Goal: Find specific page/section: Find specific page/section

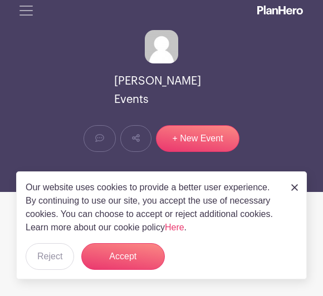
click at [140, 254] on button "Accept" at bounding box center [123, 257] width 84 height 27
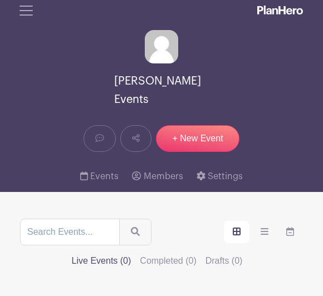
click at [25, 11] on span "Toggle navigation" at bounding box center [26, 10] width 17 height 17
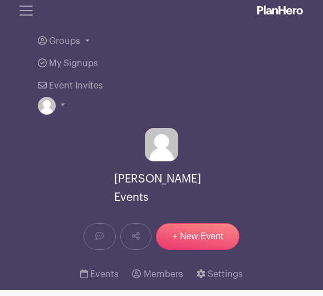
click at [74, 43] on span "Groups" at bounding box center [64, 41] width 31 height 9
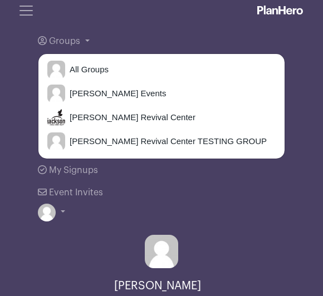
click at [129, 110] on link "[PERSON_NAME] Revival Center" at bounding box center [161, 117] width 246 height 22
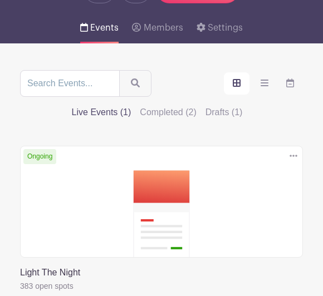
scroll to position [147, 0]
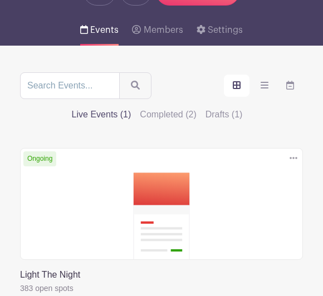
click at [268, 86] on icon "order and view" at bounding box center [265, 85] width 8 height 7
click at [0, 0] on input "order and view" at bounding box center [0, 0] width 0 height 0
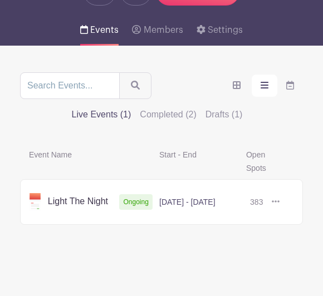
click at [265, 86] on icon "order and view" at bounding box center [265, 85] width 8 height 7
click at [0, 0] on input "order and view" at bounding box center [0, 0] width 0 height 0
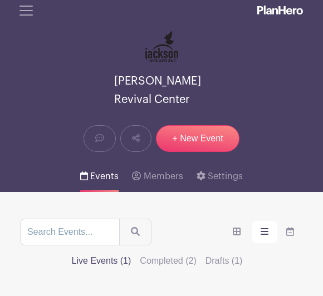
click at [25, 16] on span "Toggle navigation" at bounding box center [26, 10] width 17 height 17
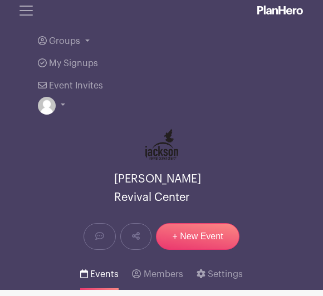
click at [294, 135] on div "Jackson Revival Center Message Share + New Event" at bounding box center [161, 189] width 301 height 140
click at [217, 286] on link "Settings" at bounding box center [220, 274] width 46 height 31
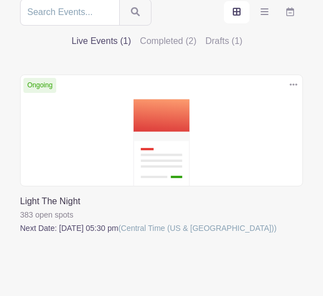
scroll to position [220, 0]
click at [20, 235] on link at bounding box center [20, 235] width 0 height 0
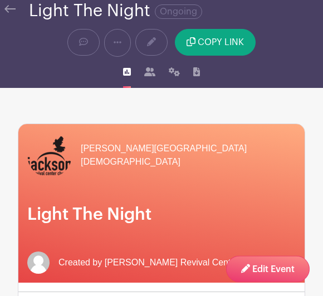
scroll to position [29, 0]
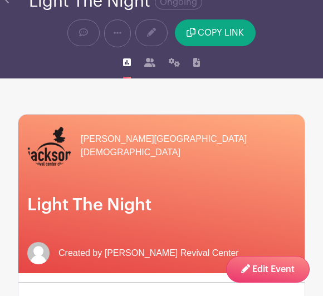
click at [207, 68] on div "Event Page Signups Settings Downloads" at bounding box center [161, 62] width 301 height 31
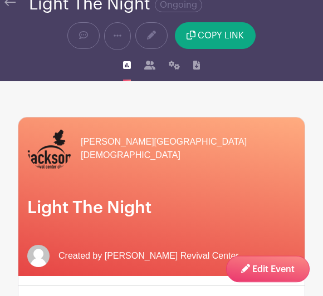
scroll to position [0, 0]
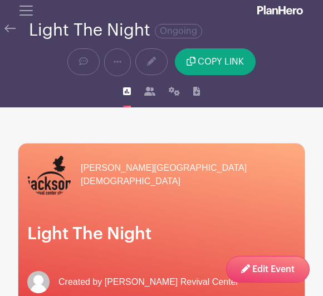
click at [194, 94] on icon at bounding box center [196, 91] width 7 height 9
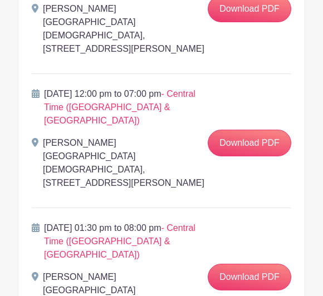
scroll to position [373, 0]
